Goal: Task Accomplishment & Management: Use online tool/utility

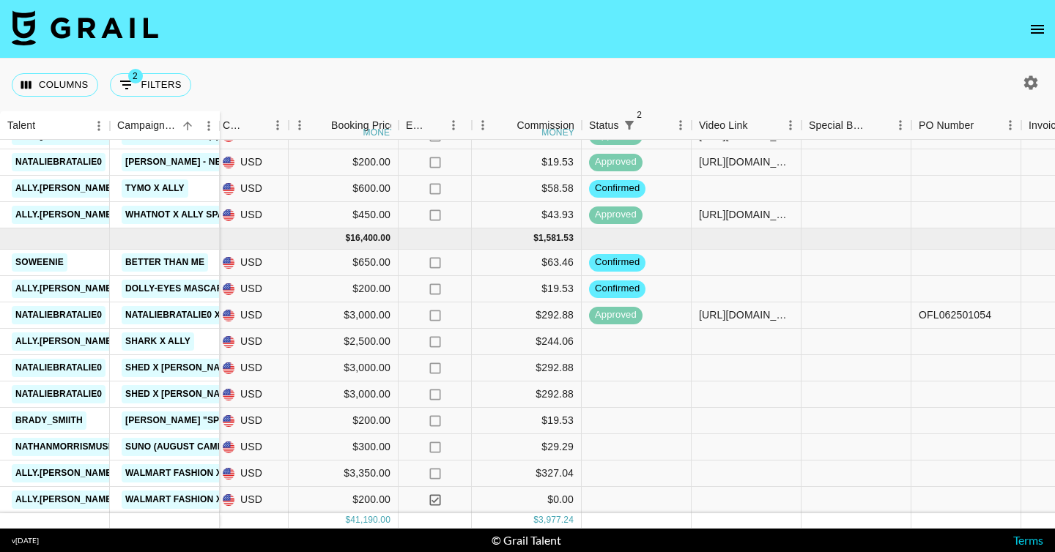
scroll to position [871, 835]
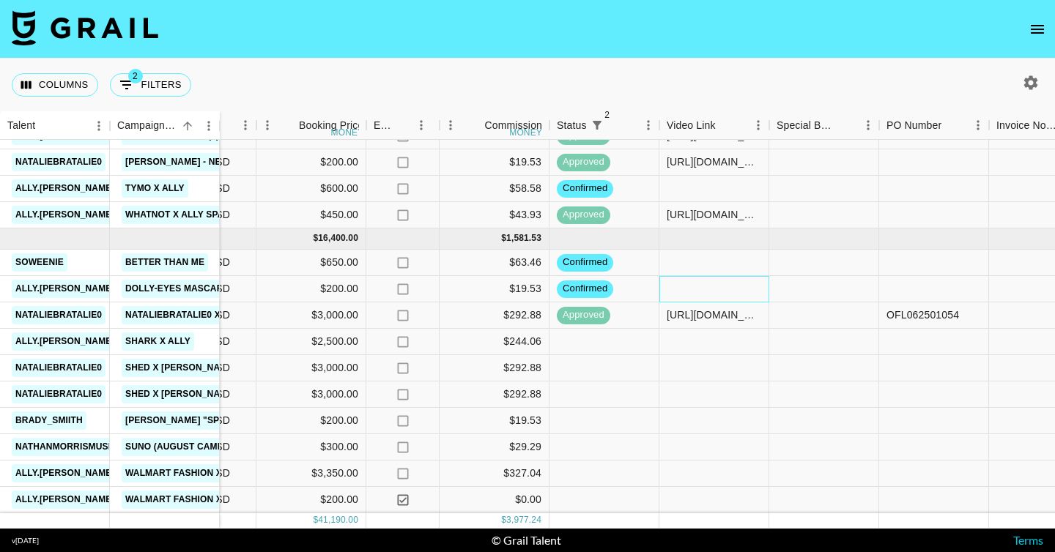
click at [716, 282] on div at bounding box center [714, 289] width 110 height 26
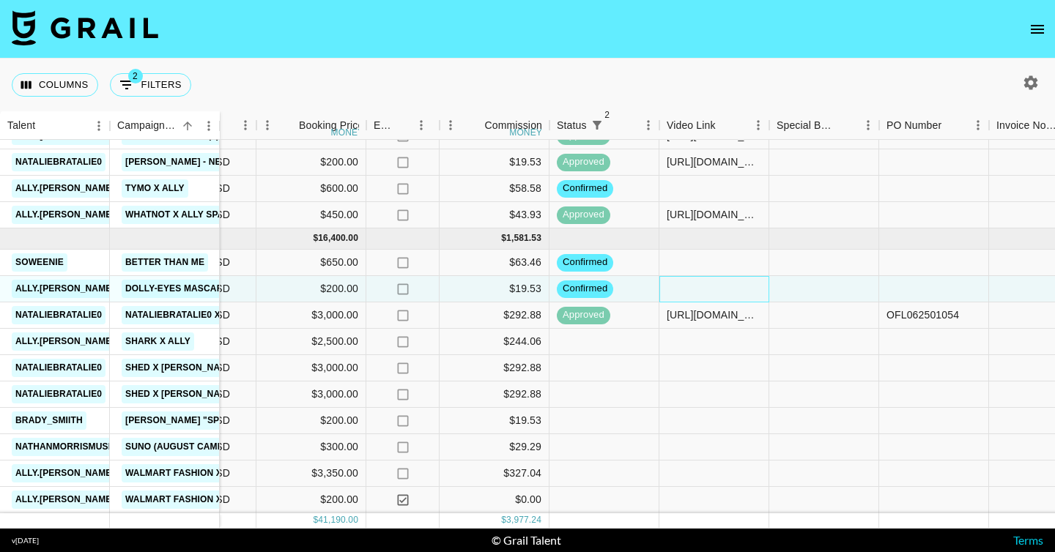
click at [716, 282] on div at bounding box center [714, 289] width 110 height 26
type input "[URL][DOMAIN_NAME][DOMAIN_NAME][PERSON_NAME]"
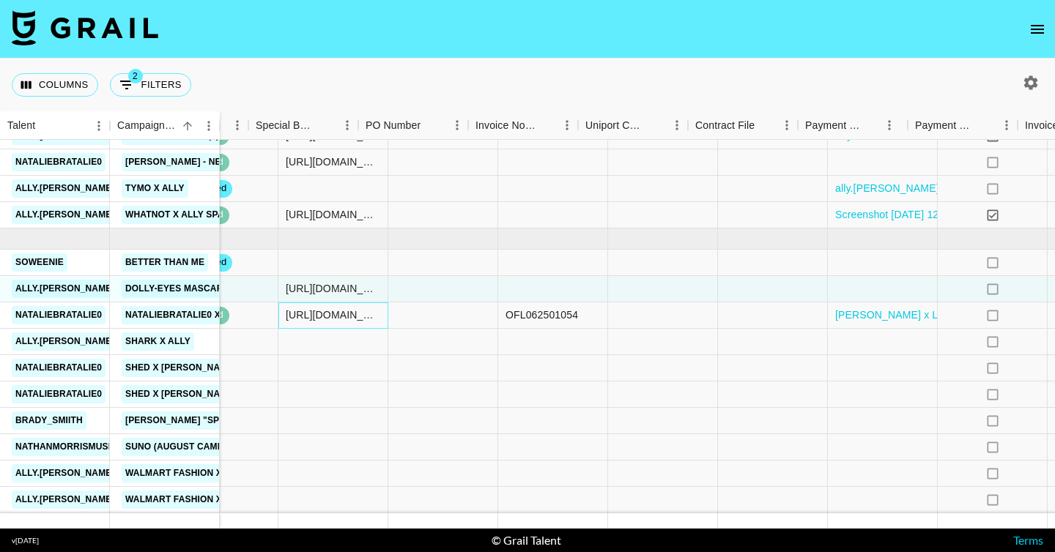
scroll to position [871, 1487]
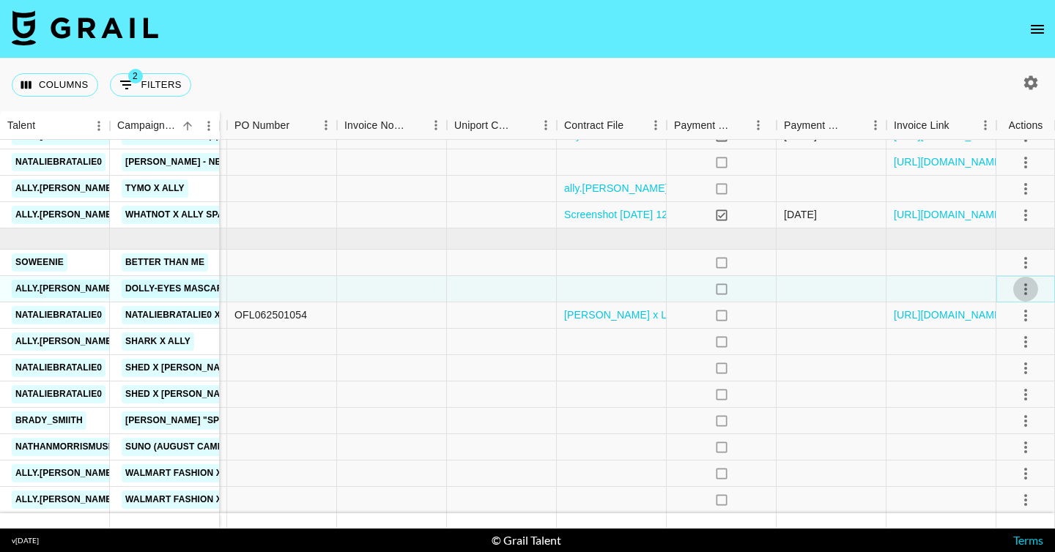
click at [1023, 287] on icon "select merge strategy" at bounding box center [1025, 289] width 18 height 18
click at [1003, 431] on div "Approve" at bounding box center [993, 426] width 45 height 18
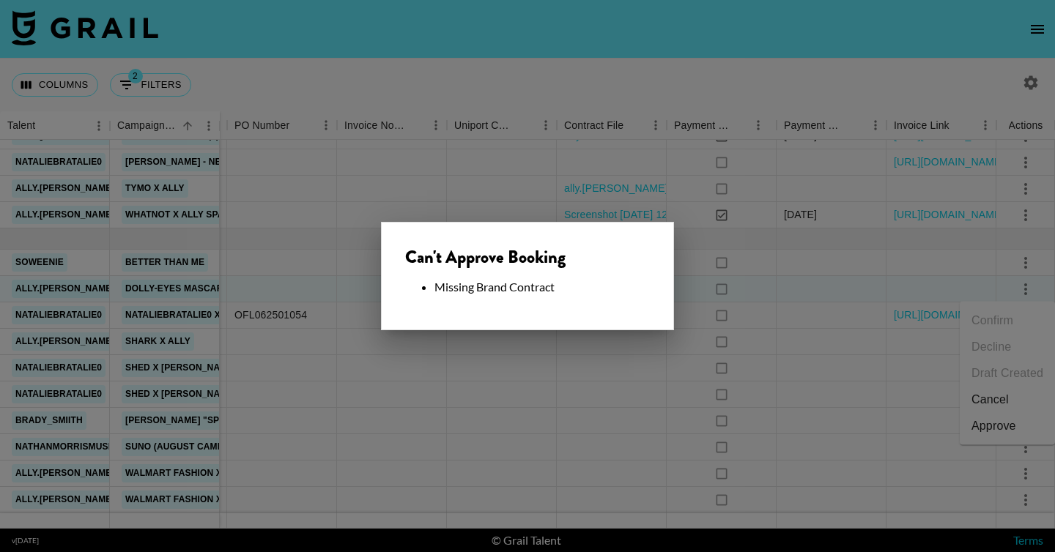
click at [781, 316] on div at bounding box center [527, 276] width 1055 height 552
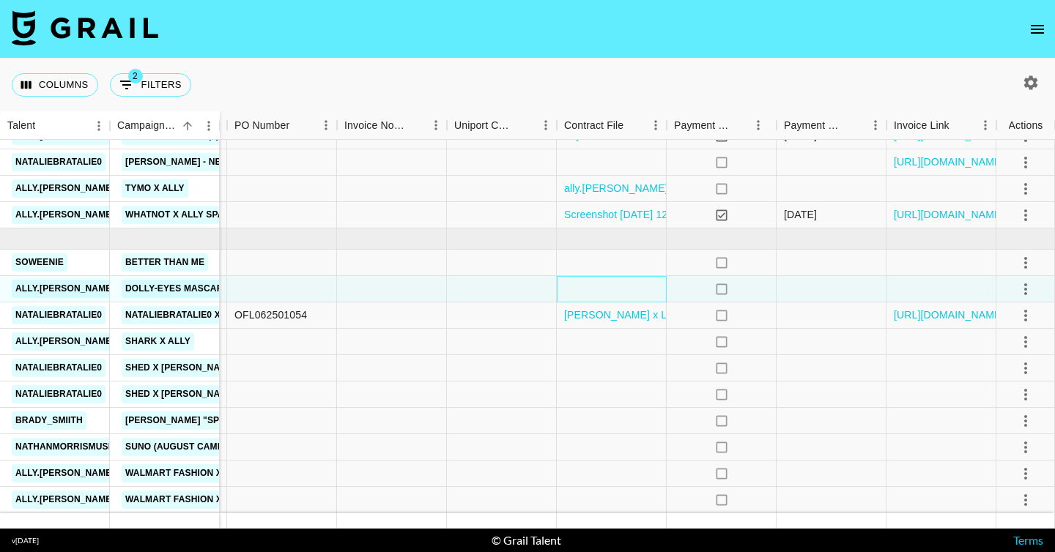
click at [628, 289] on div at bounding box center [612, 289] width 110 height 26
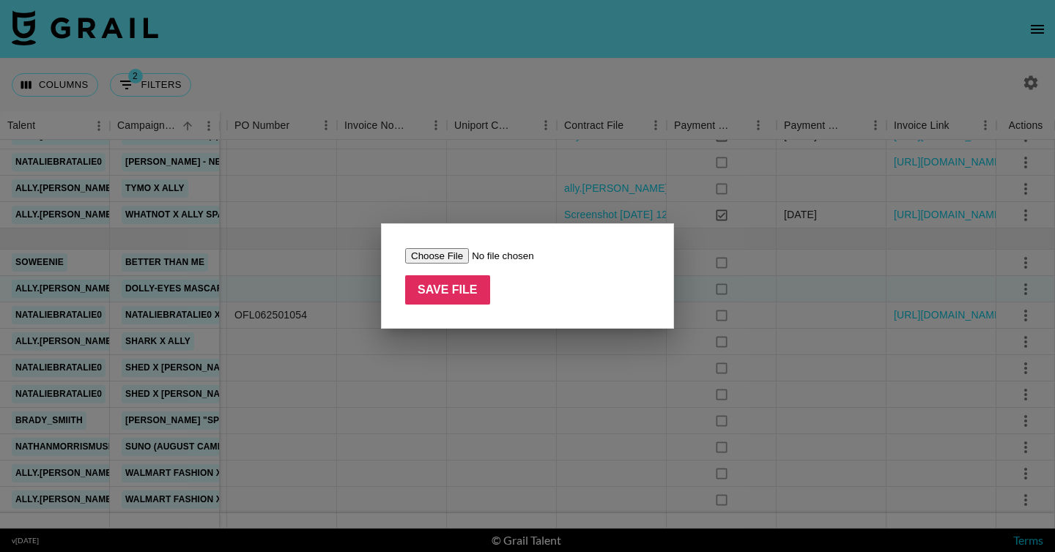
click at [450, 253] on input "file" at bounding box center [497, 255] width 185 height 15
type input "C:\fakepath\Screenshot [DATE] 8.38.53 PM.png"
click at [447, 257] on input "file" at bounding box center [497, 255] width 185 height 15
click at [431, 279] on input "Save File" at bounding box center [447, 289] width 85 height 29
click at [463, 289] on input "Save File" at bounding box center [447, 289] width 85 height 29
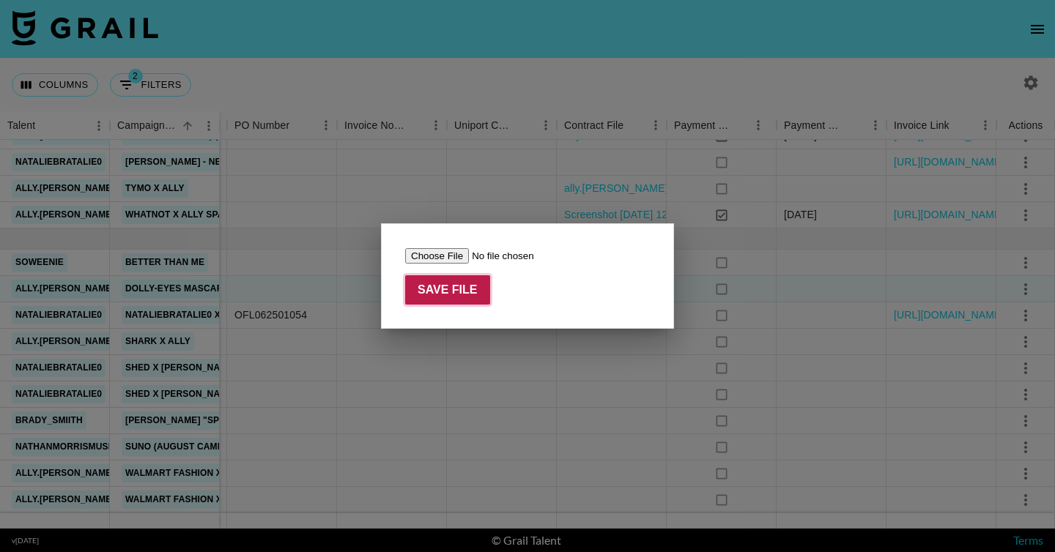
click at [471, 294] on input "Save File" at bounding box center [447, 289] width 85 height 29
click at [446, 256] on input "file" at bounding box center [497, 255] width 185 height 15
type input "C:\fakepath\Screenshot [DATE] 8.38.53 PM.png"
click at [454, 297] on input "Save File" at bounding box center [447, 289] width 85 height 29
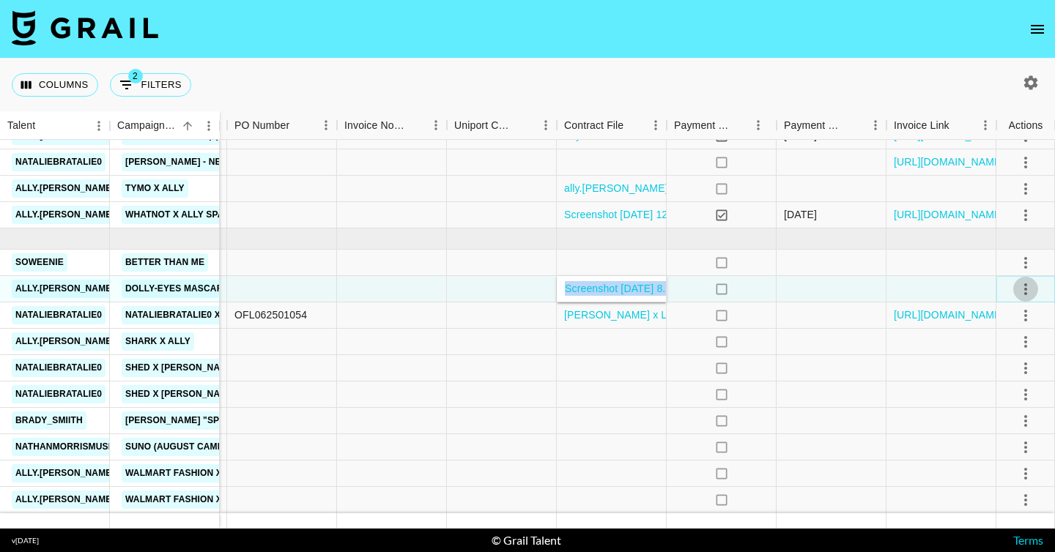
click at [1021, 289] on icon "select merge strategy" at bounding box center [1025, 289] width 18 height 18
click at [994, 423] on div "Approve" at bounding box center [993, 426] width 45 height 18
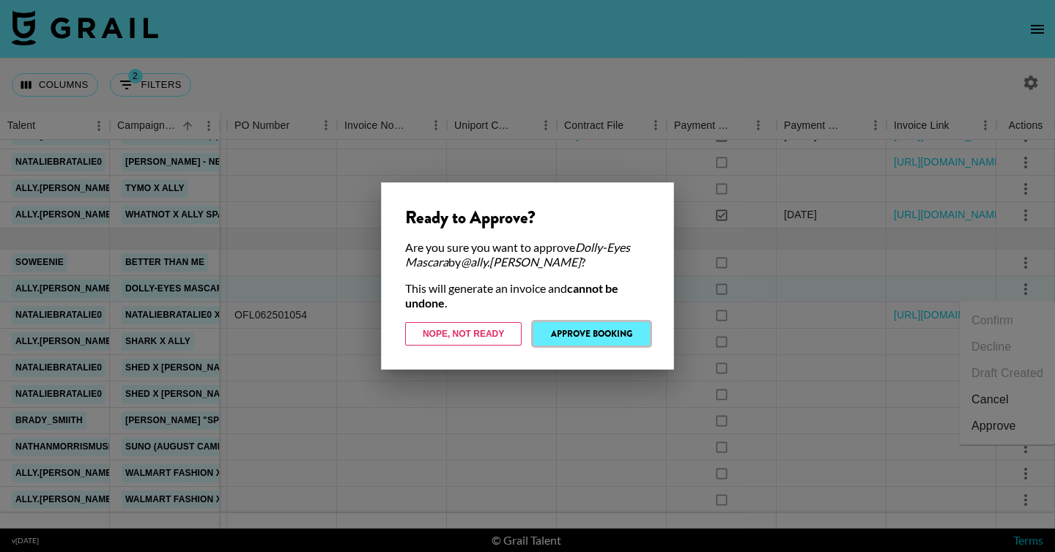
click at [593, 329] on button "Approve Booking" at bounding box center [591, 333] width 116 height 23
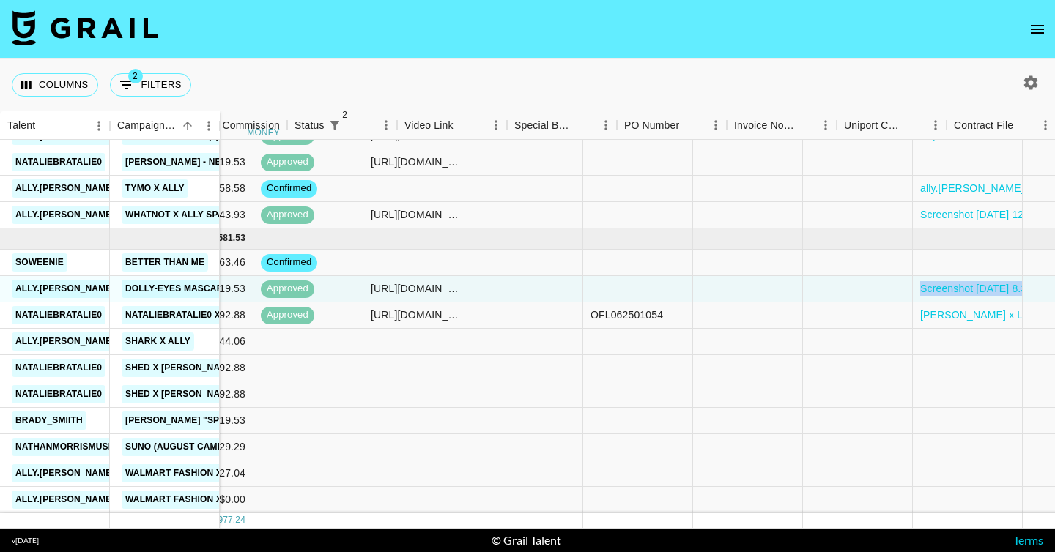
scroll to position [871, 989]
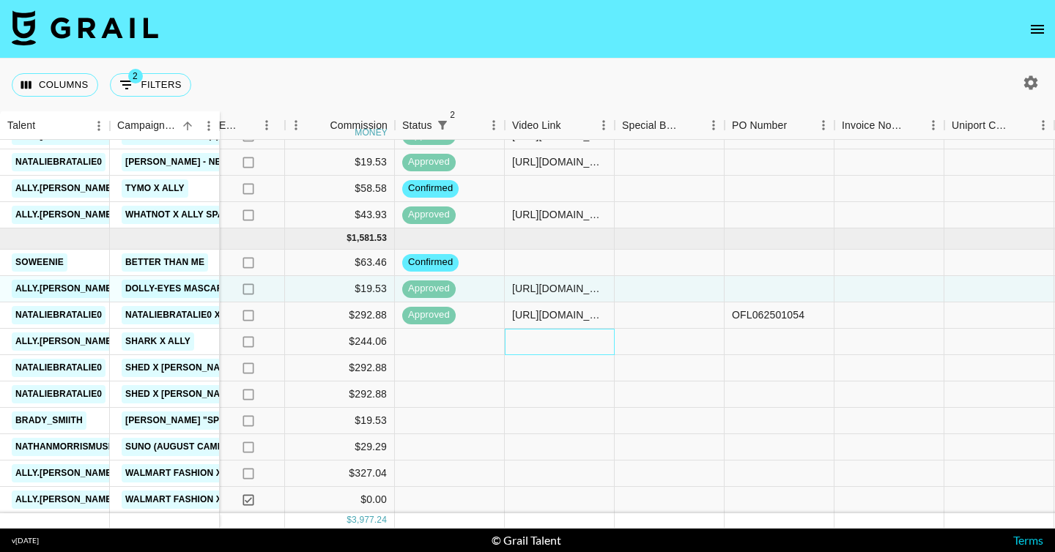
click at [538, 348] on div at bounding box center [560, 342] width 110 height 26
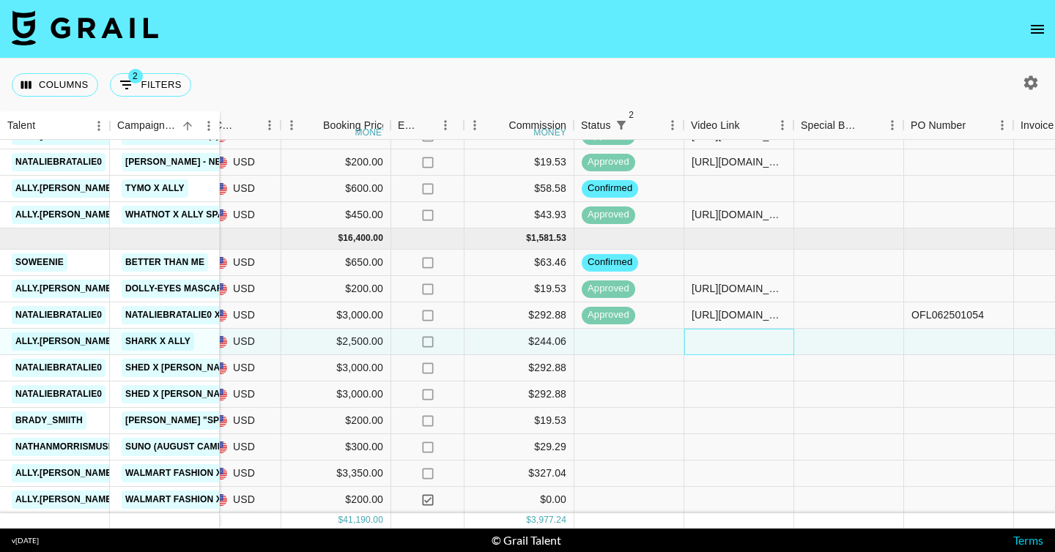
scroll to position [871, 1487]
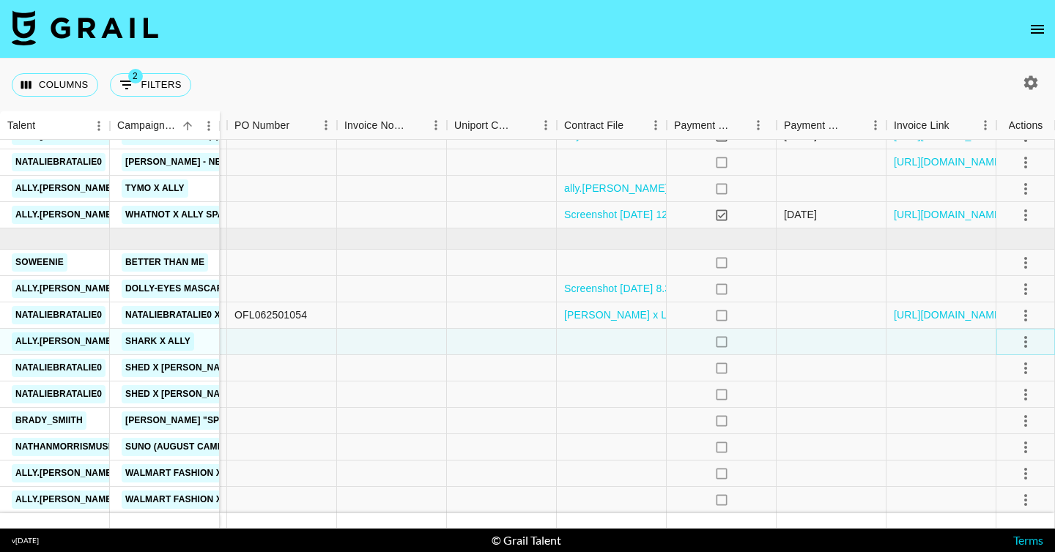
click at [1028, 341] on icon "select merge strategy" at bounding box center [1025, 342] width 18 height 18
click at [995, 373] on li "Confirm" at bounding box center [1006, 373] width 95 height 26
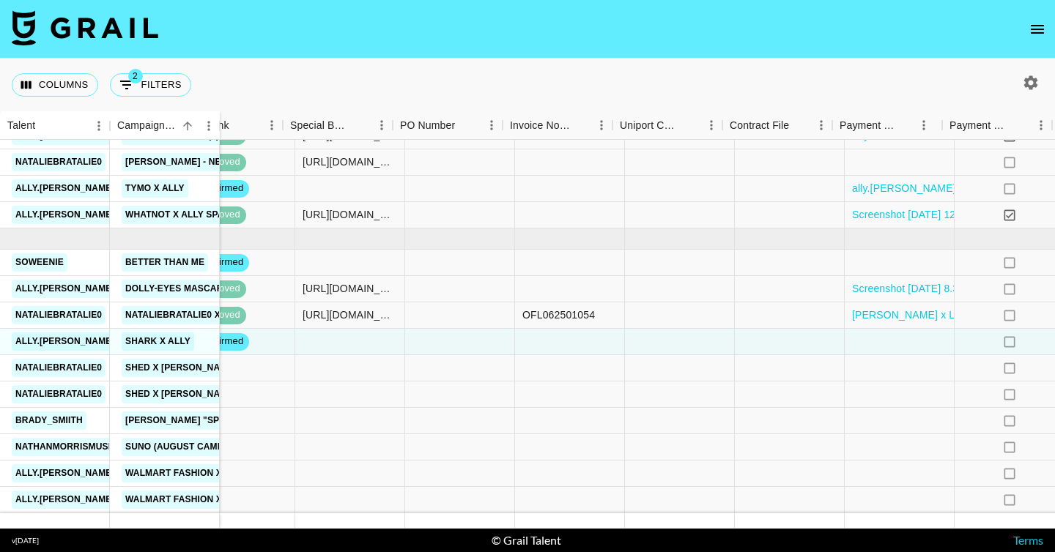
scroll to position [871, 1068]
